Goal: Task Accomplishment & Management: Use online tool/utility

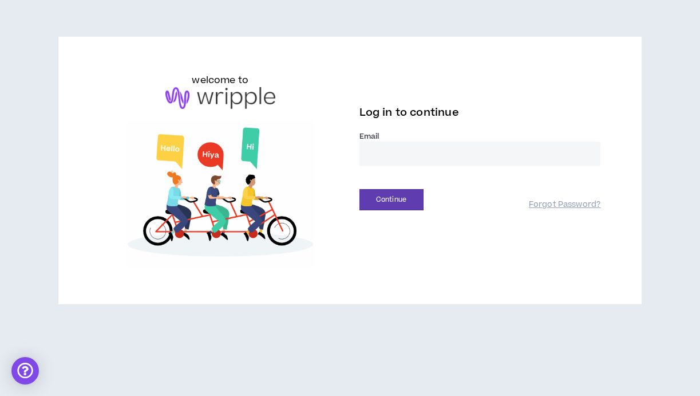
click at [389, 157] on input "email" at bounding box center [481, 153] width 242 height 25
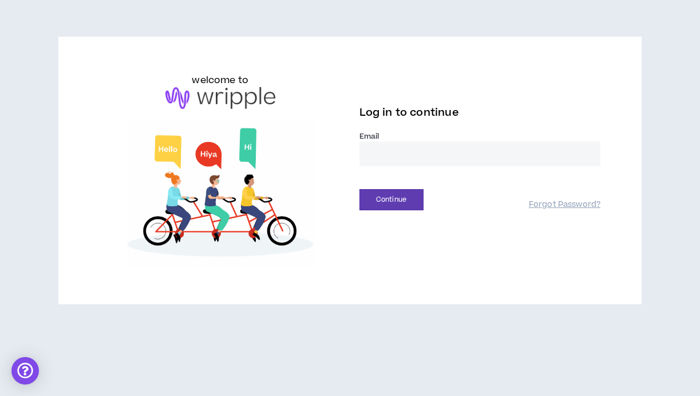
type input "**********"
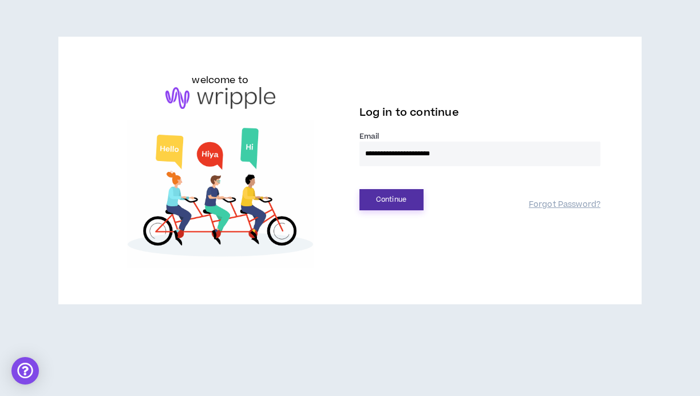
click at [393, 200] on button "Continue" at bounding box center [392, 199] width 64 height 21
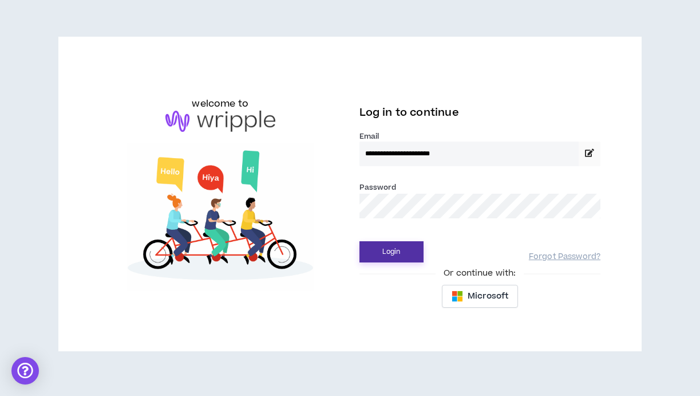
click at [392, 254] on button "Login" at bounding box center [392, 251] width 64 height 21
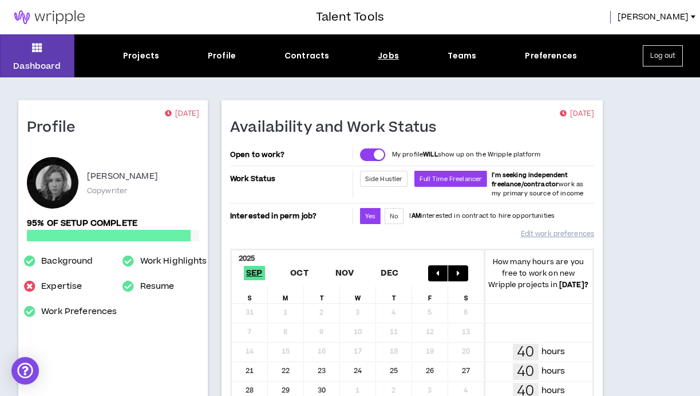
click at [385, 56] on div "Jobs" at bounding box center [388, 56] width 21 height 12
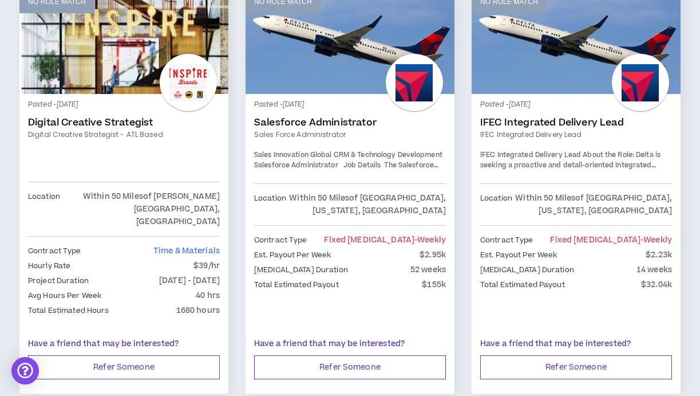
scroll to position [1079, 0]
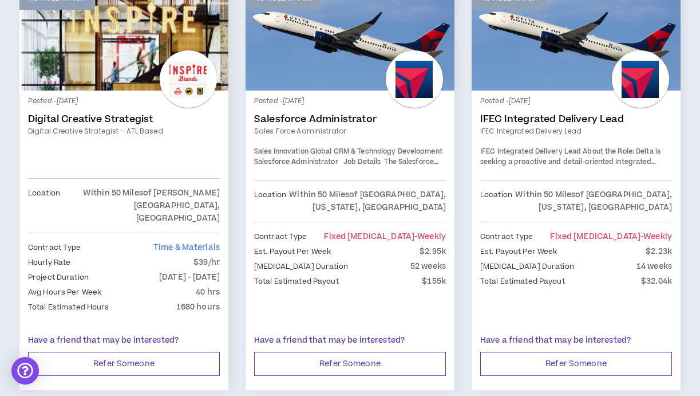
click at [324, 70] on link "No Role Match" at bounding box center [350, 38] width 209 height 103
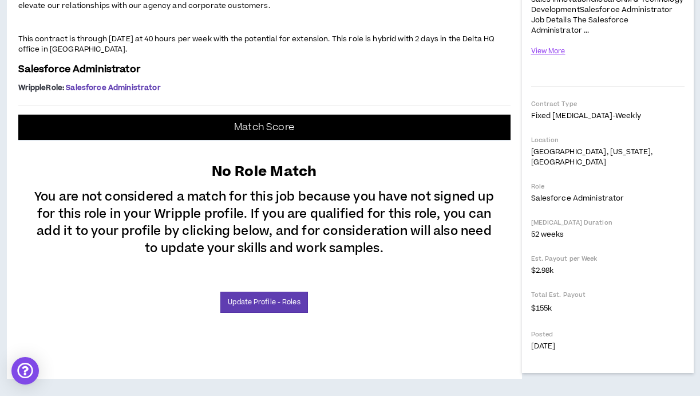
scroll to position [376, 0]
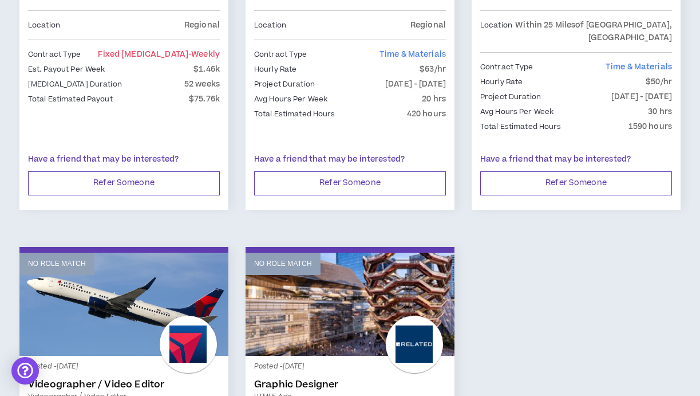
scroll to position [1845, 0]
